Goal: Transaction & Acquisition: Purchase product/service

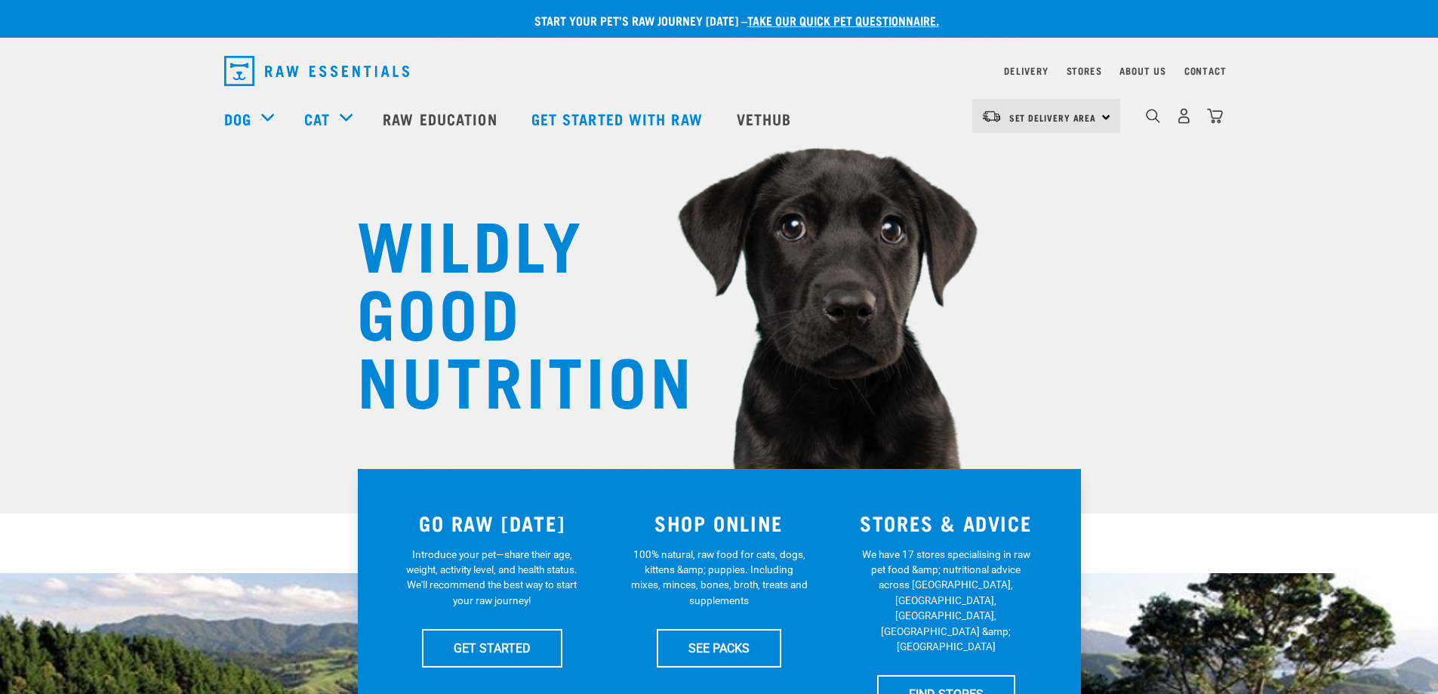
click at [1146, 112] on div "dropdown navigation" at bounding box center [1153, 116] width 16 height 16
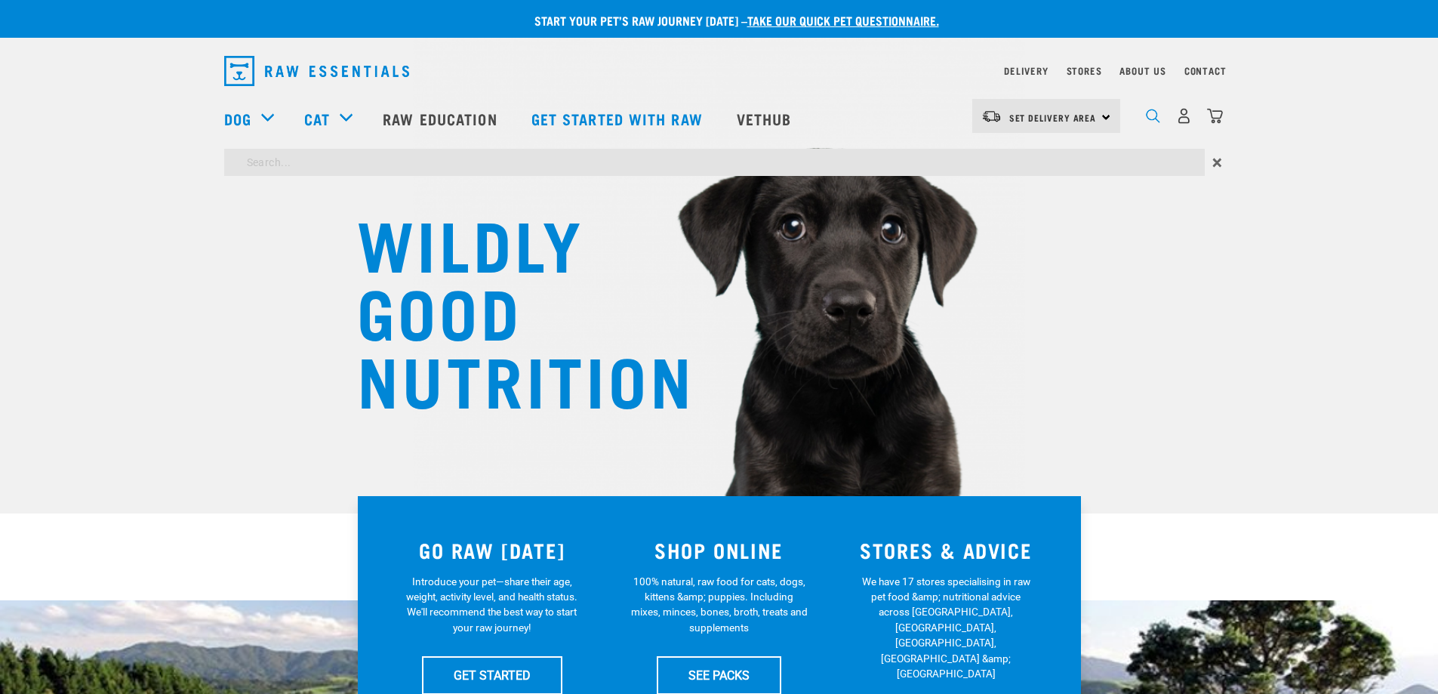
click at [1152, 123] on img "dropdown navigation" at bounding box center [1153, 116] width 14 height 14
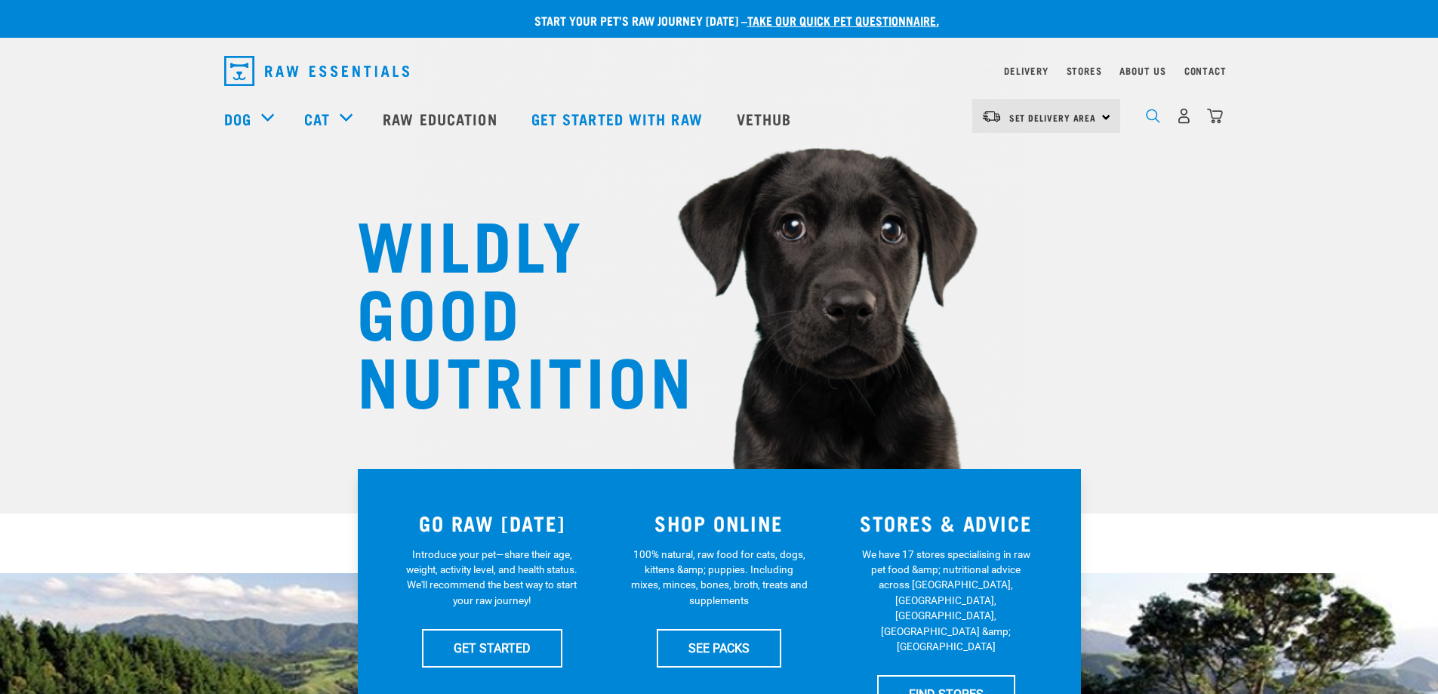
click at [1152, 123] on img "dropdown navigation" at bounding box center [1153, 116] width 14 height 14
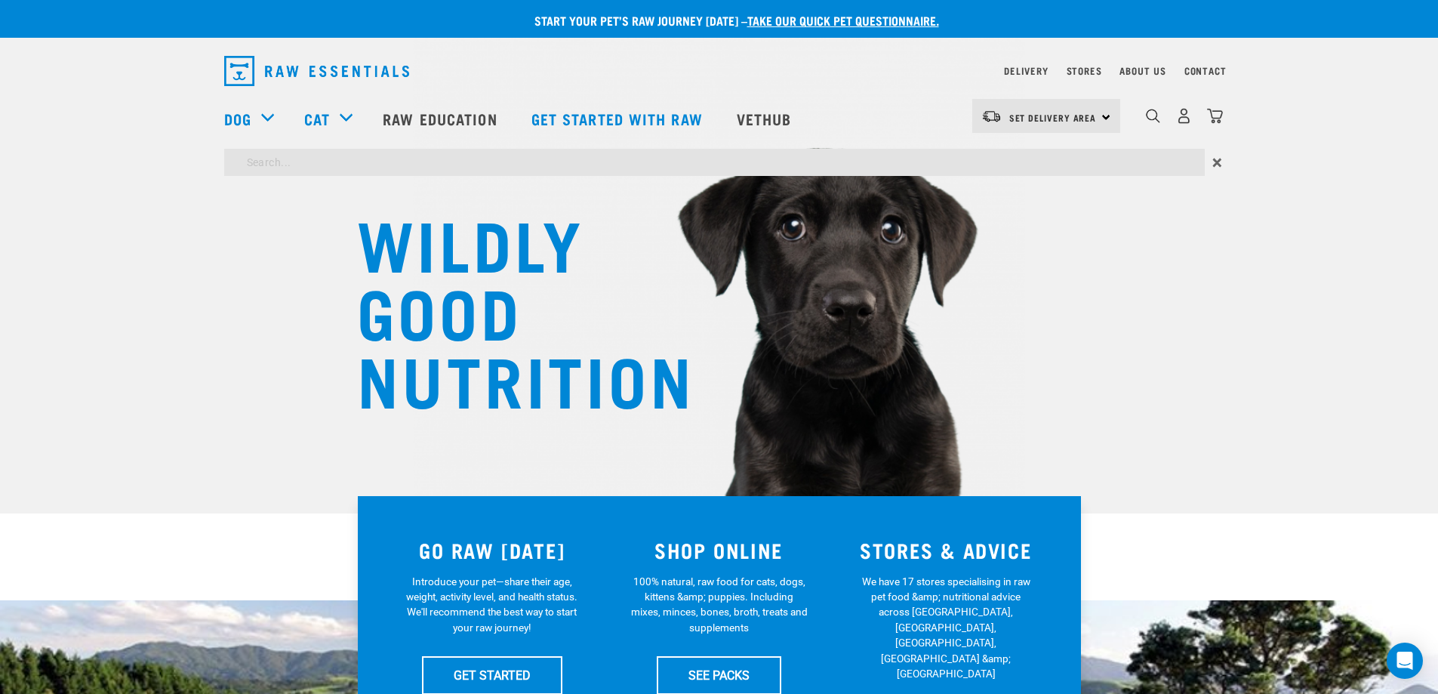
click at [718, 170] on input "search" at bounding box center [714, 162] width 980 height 27
type input "salmon"
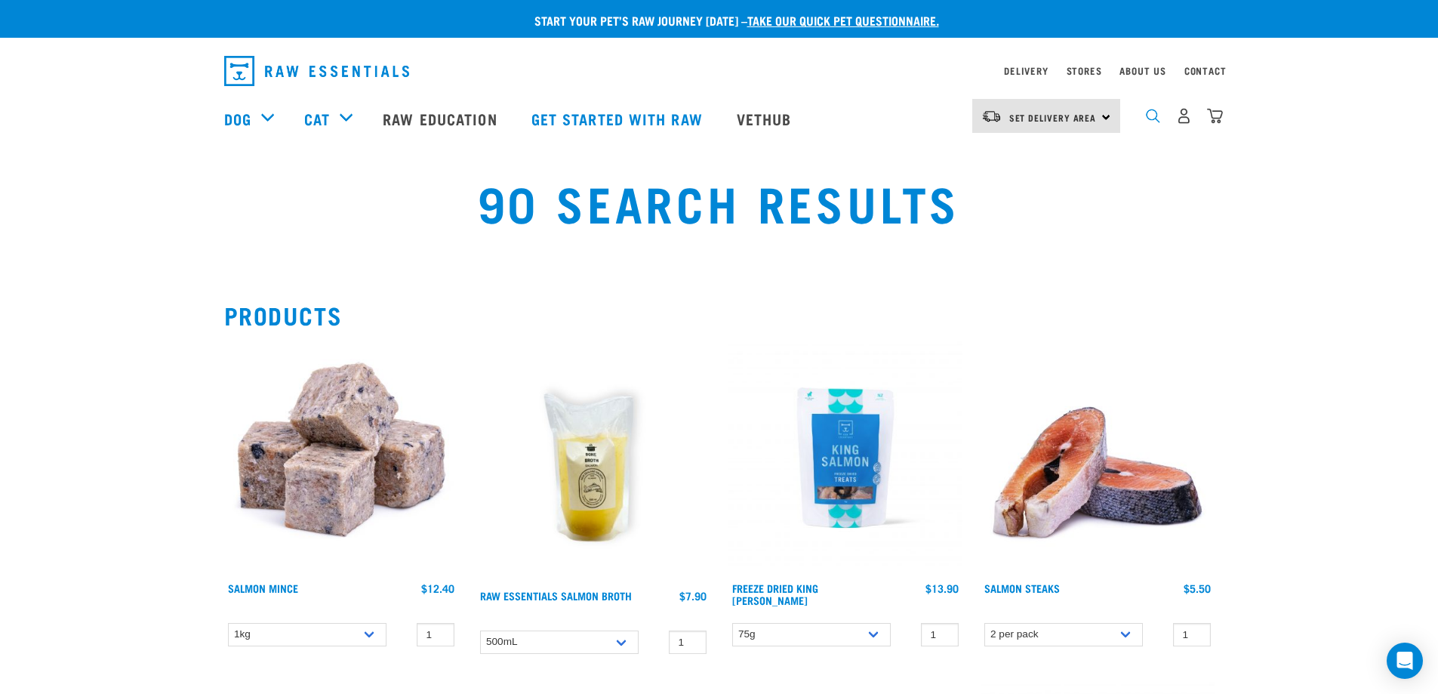
click at [1157, 122] on img "dropdown navigation" at bounding box center [1153, 116] width 14 height 14
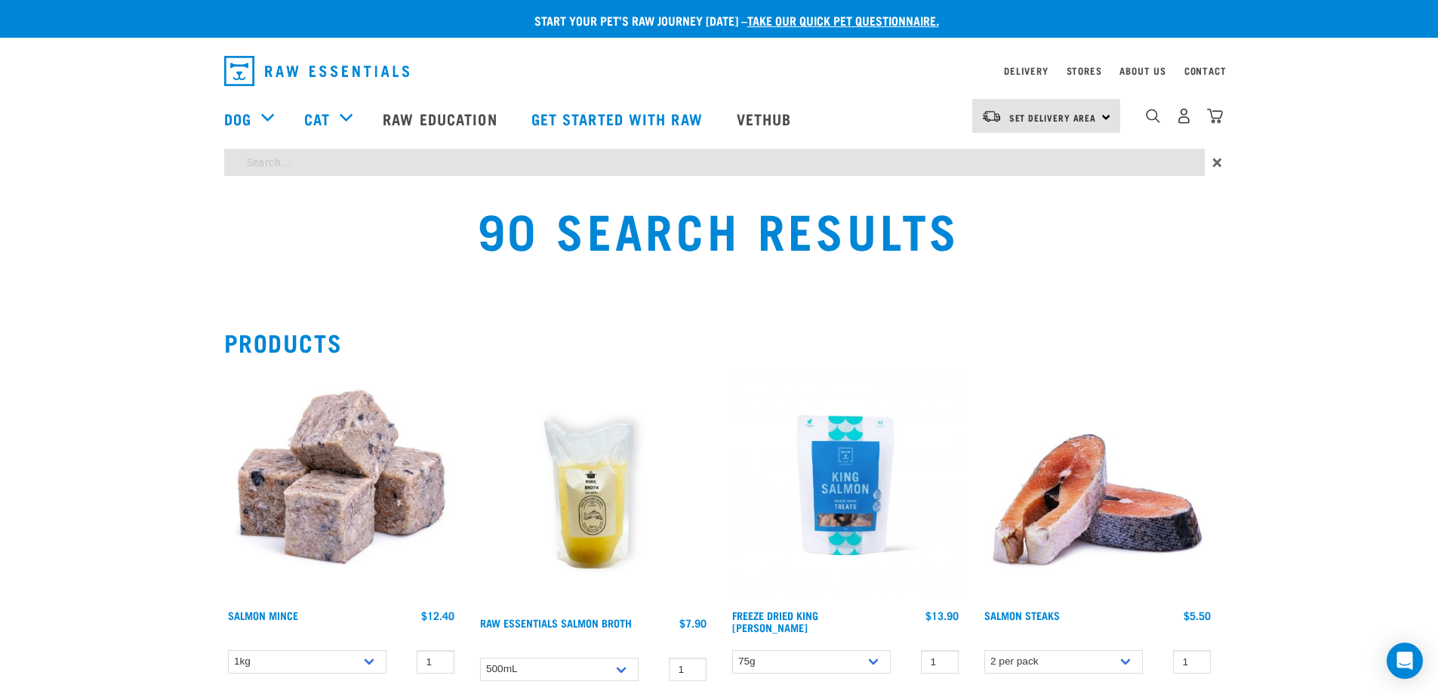
click at [854, 163] on input "search" at bounding box center [714, 162] width 980 height 27
type input "freeze dried"
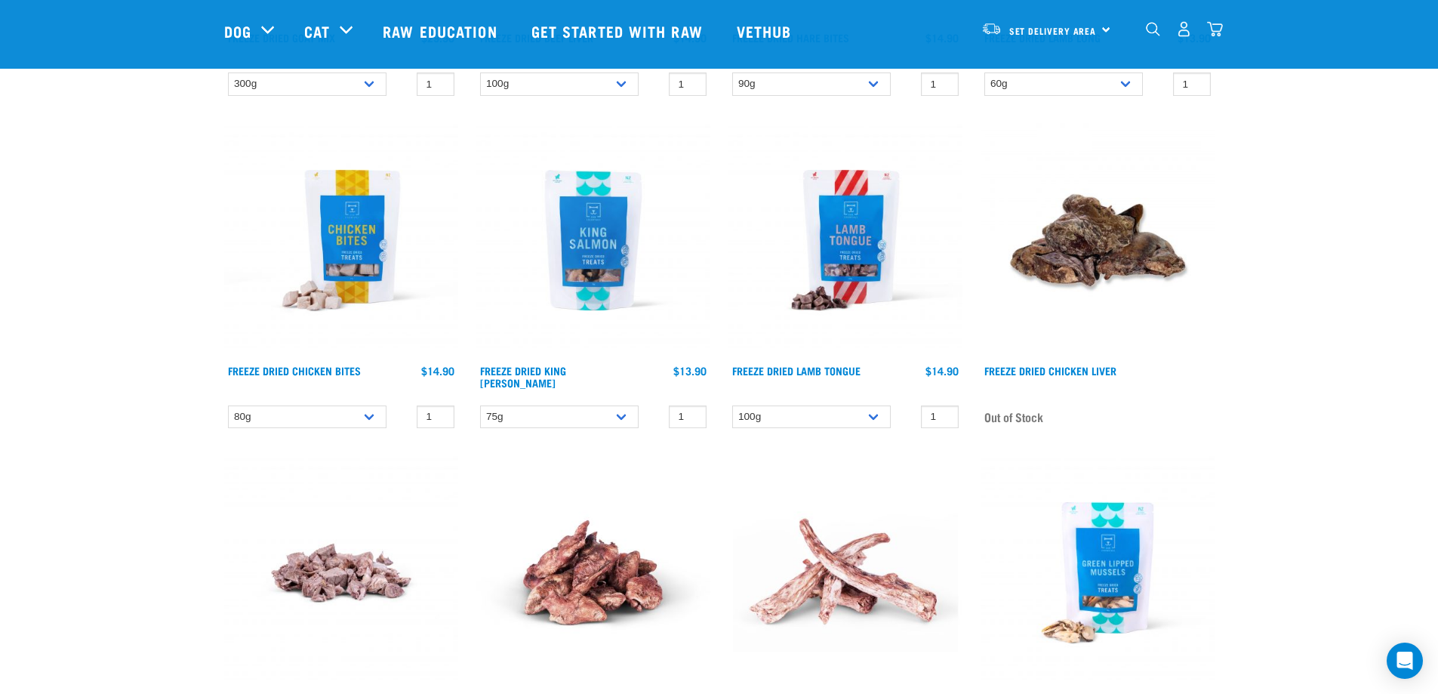
scroll to position [528, 0]
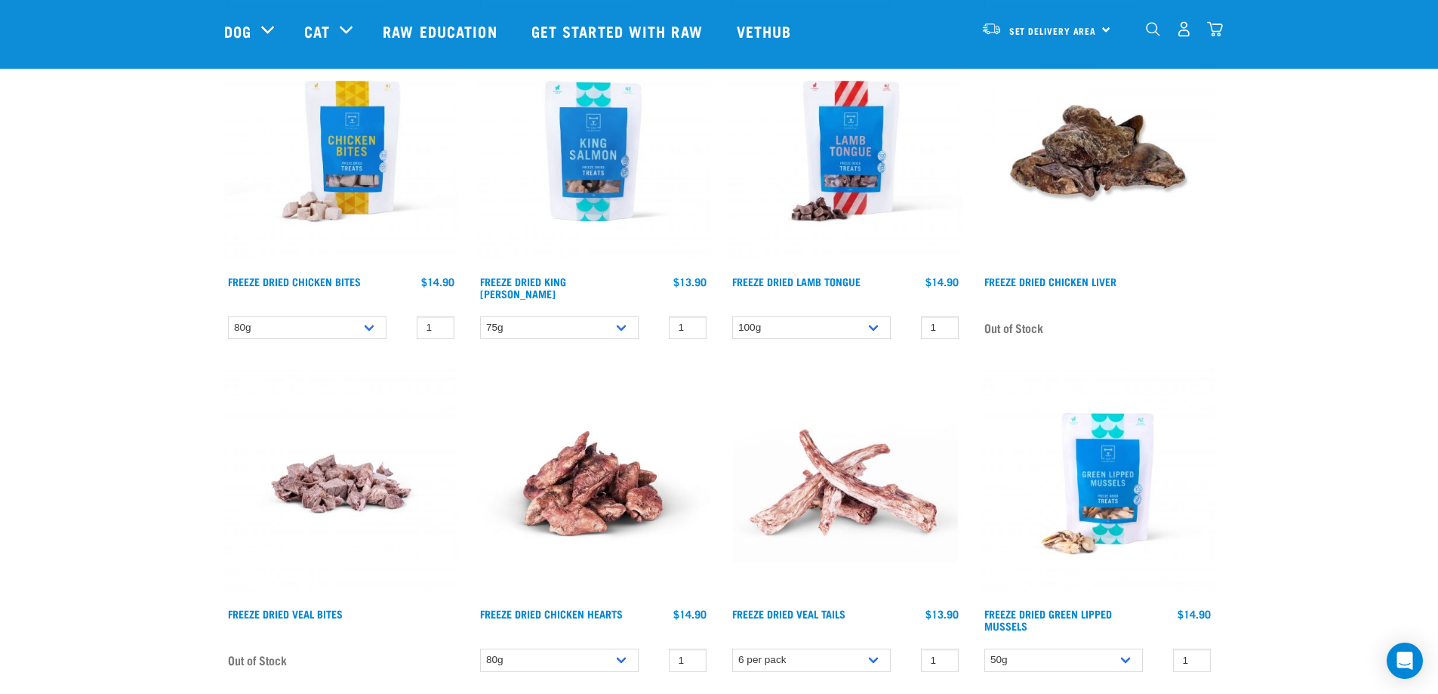
click at [592, 149] on img at bounding box center [593, 151] width 234 height 234
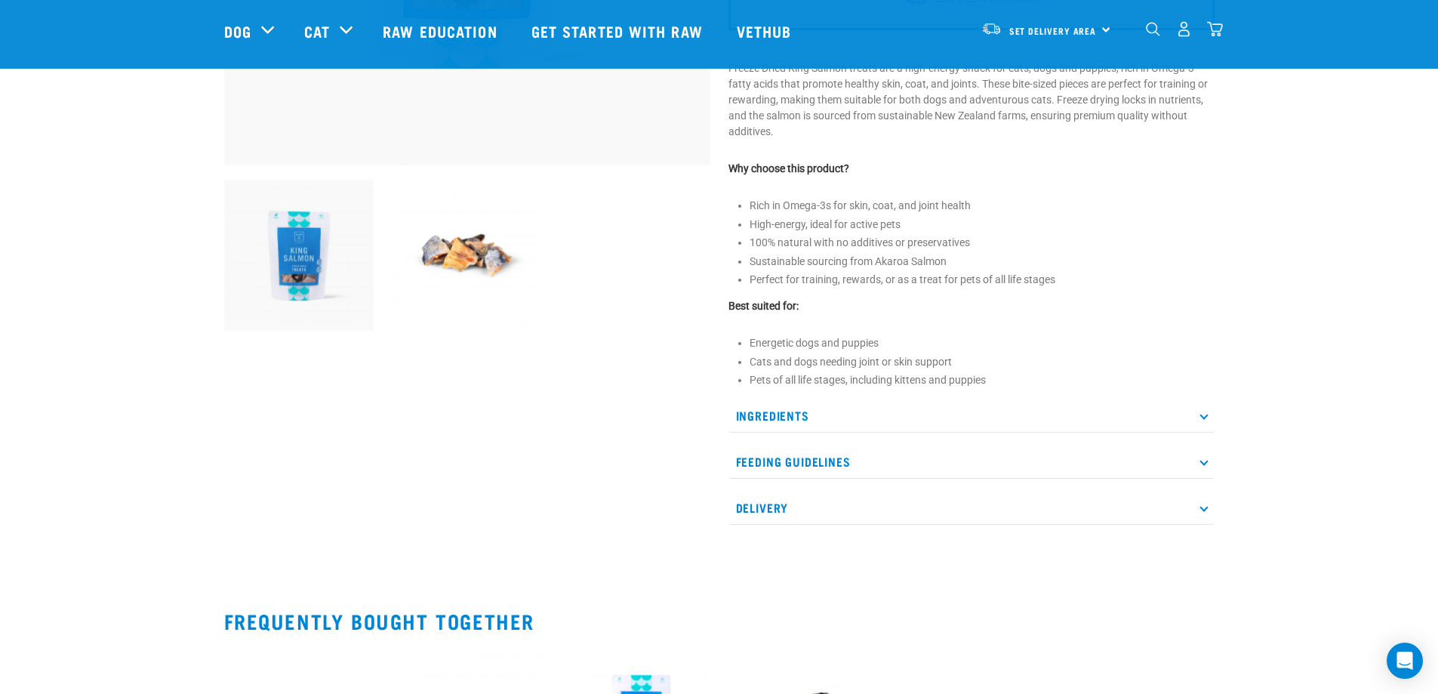
scroll to position [453, 0]
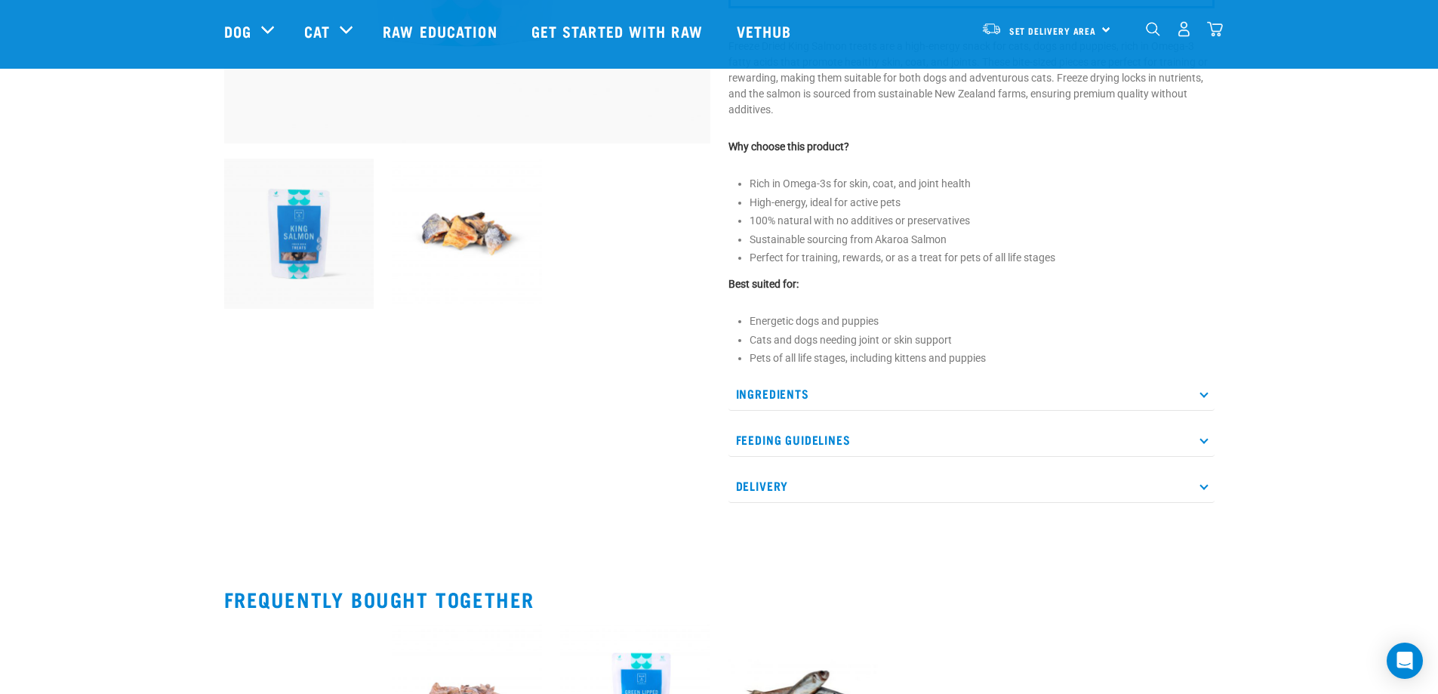
click at [800, 442] on p "Feeding Guidelines" at bounding box center [971, 440] width 486 height 34
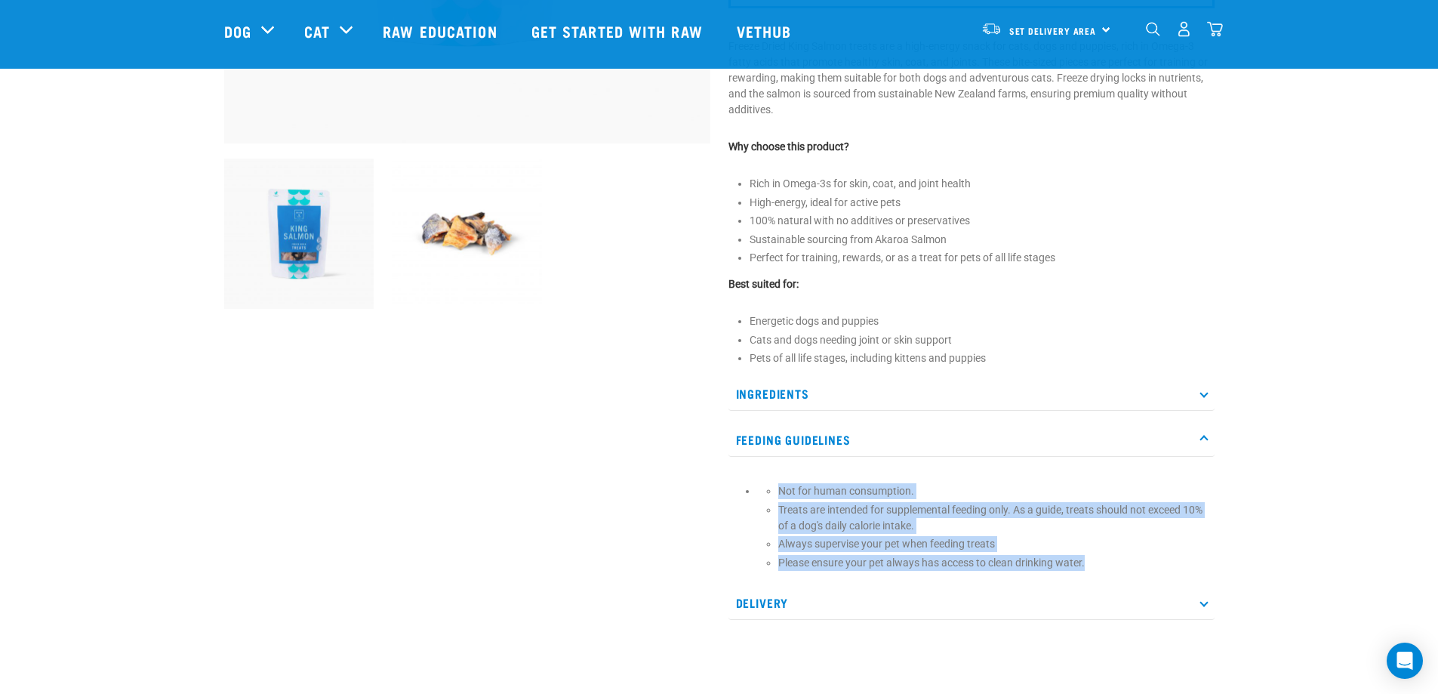
drag, startPoint x: 1096, startPoint y: 566, endPoint x: 755, endPoint y: 476, distance: 352.7
click at [755, 476] on div "Not for human consumption. Treats are intended for supplemental feeding only. A…" at bounding box center [971, 521] width 486 height 113
copy ul "Not for human consumption. Treats are intended for supplemental feeding only. A…"
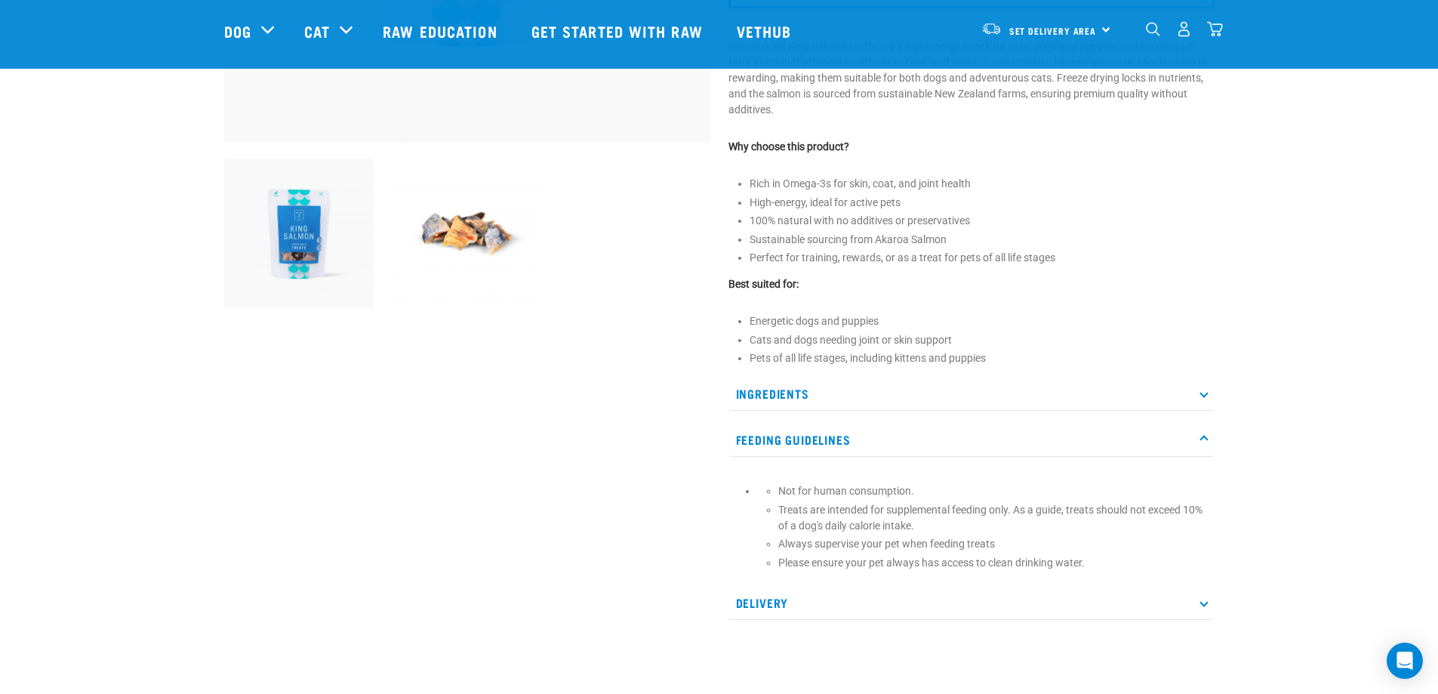
click at [808, 389] on p "Ingredients" at bounding box center [971, 394] width 486 height 34
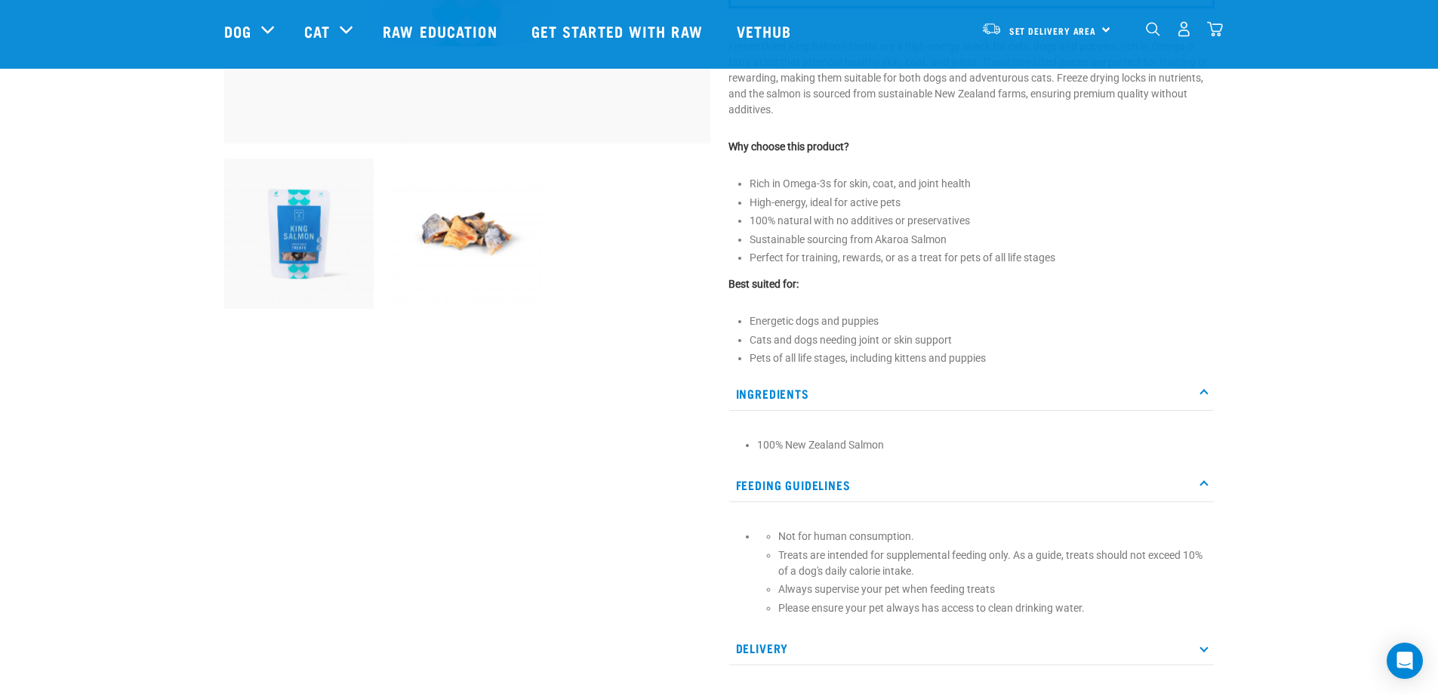
click at [304, 238] on img at bounding box center [299, 233] width 150 height 150
click at [331, 239] on img at bounding box center [299, 233] width 150 height 150
